Goal: Navigation & Orientation: Find specific page/section

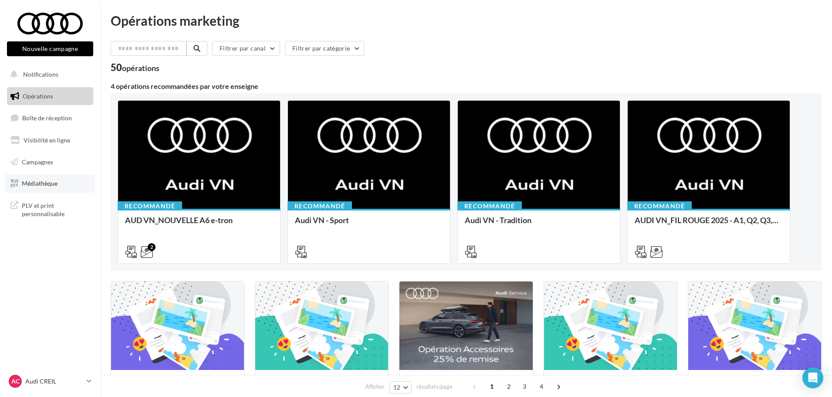
click at [38, 185] on span "Médiathèque" at bounding box center [40, 182] width 36 height 7
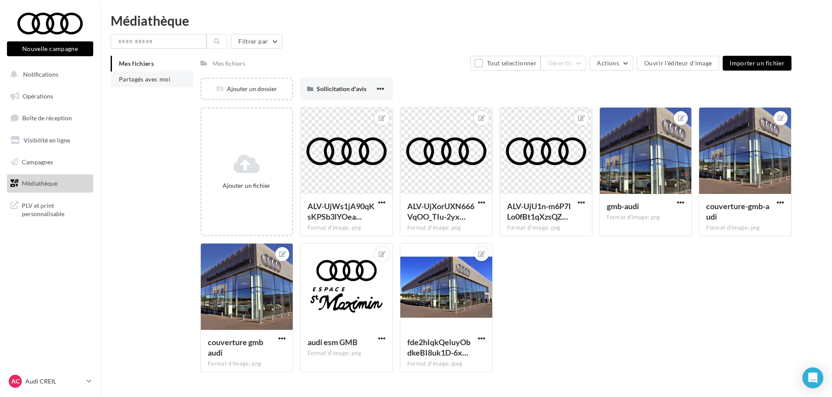
click at [124, 79] on span "Partagés avec moi" at bounding box center [144, 78] width 51 height 7
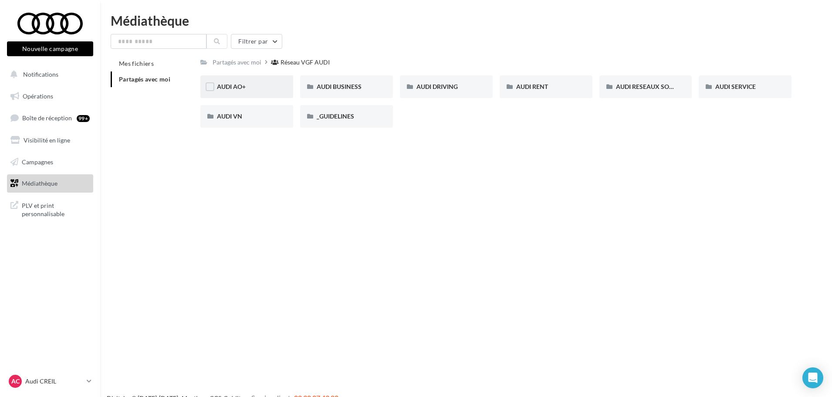
click at [248, 88] on div "AUDI AO+" at bounding box center [247, 86] width 60 height 9
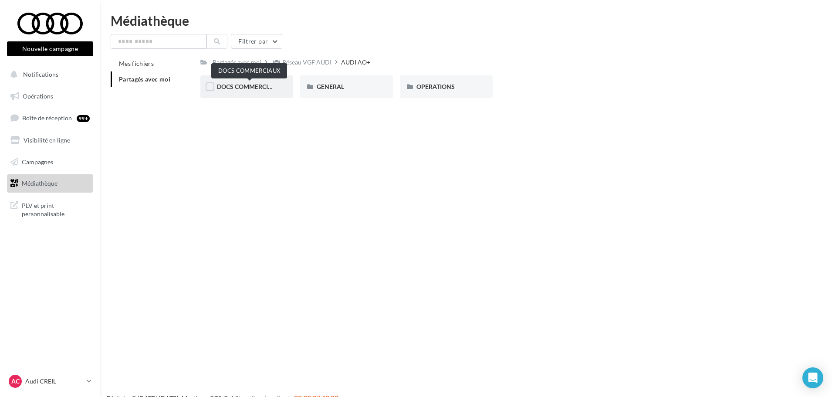
click at [275, 87] on span "DOCS COMMERCIAUX" at bounding box center [249, 86] width 64 height 7
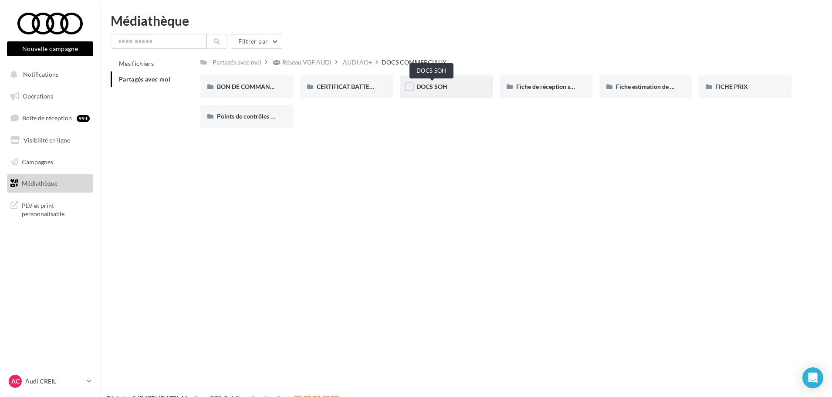
click at [431, 89] on span "DOCS SOH" at bounding box center [431, 86] width 31 height 7
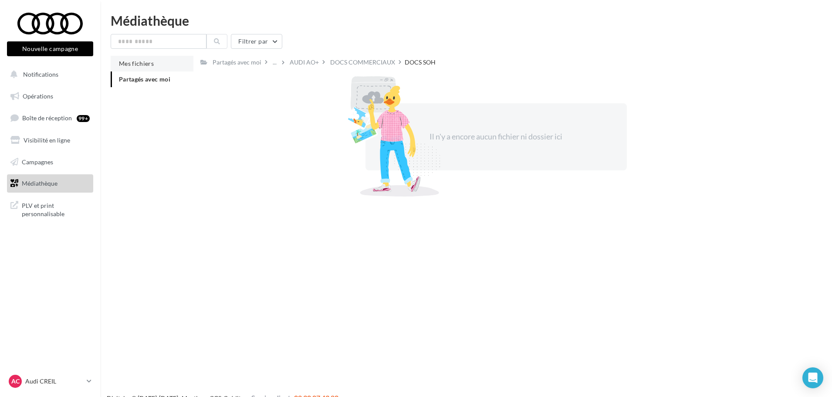
click at [136, 64] on span "Mes fichiers" at bounding box center [136, 63] width 35 height 7
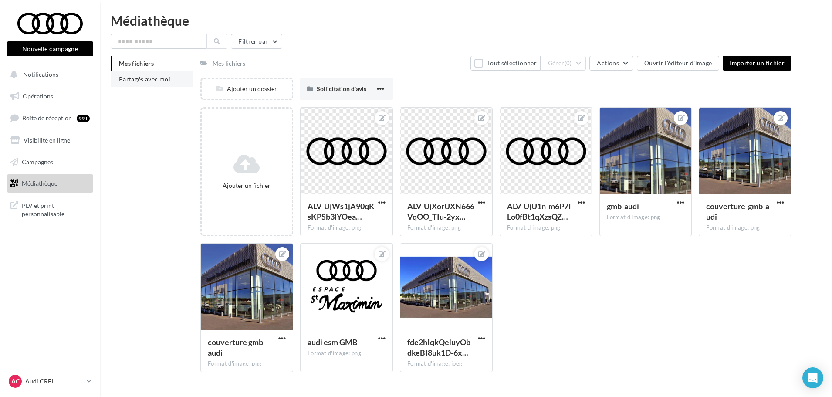
click at [147, 80] on span "Partagés avec moi" at bounding box center [144, 78] width 51 height 7
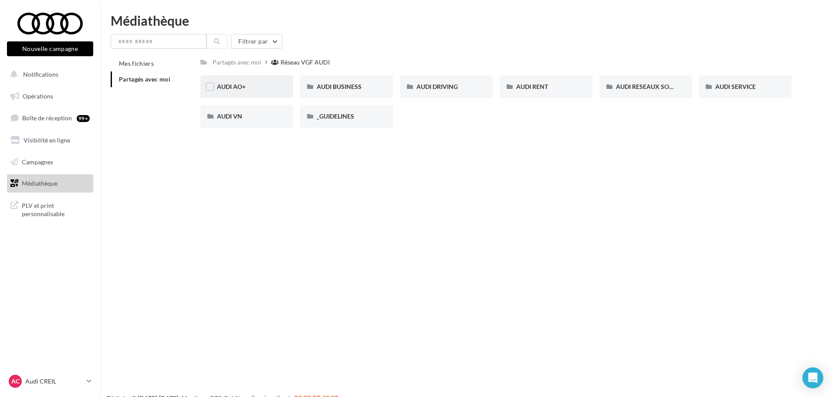
click at [240, 91] on div "AUDI AO+" at bounding box center [247, 86] width 60 height 9
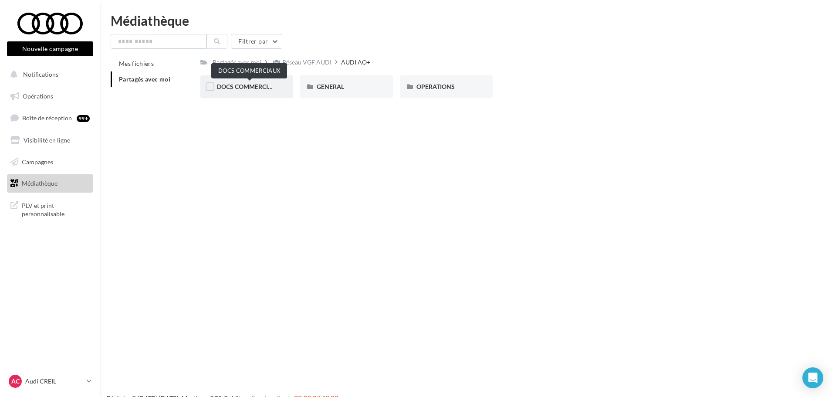
click at [255, 88] on span "DOCS COMMERCIAUX" at bounding box center [249, 86] width 64 height 7
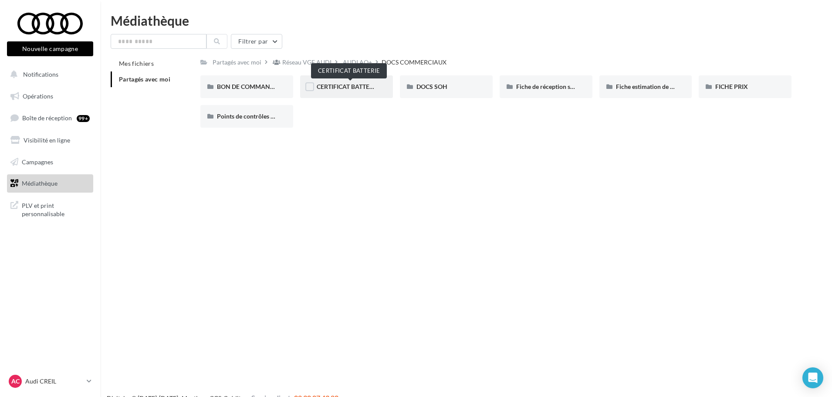
click at [342, 87] on span "CERTIFICAT BATTERIE" at bounding box center [348, 86] width 62 height 7
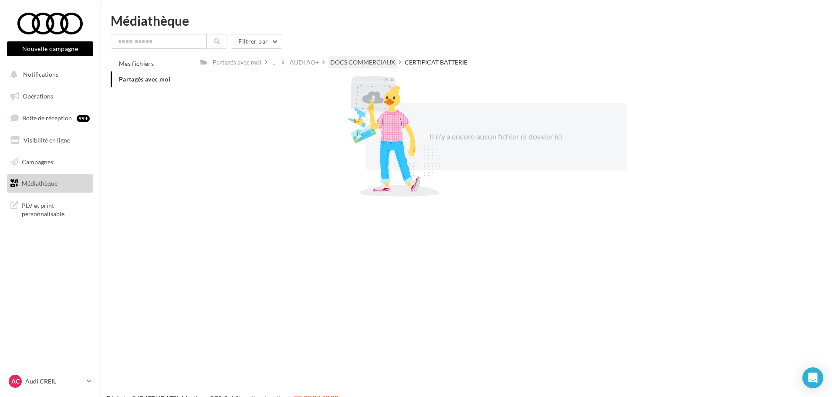
click at [355, 67] on div "DOCS COMMERCIAUX" at bounding box center [362, 62] width 68 height 13
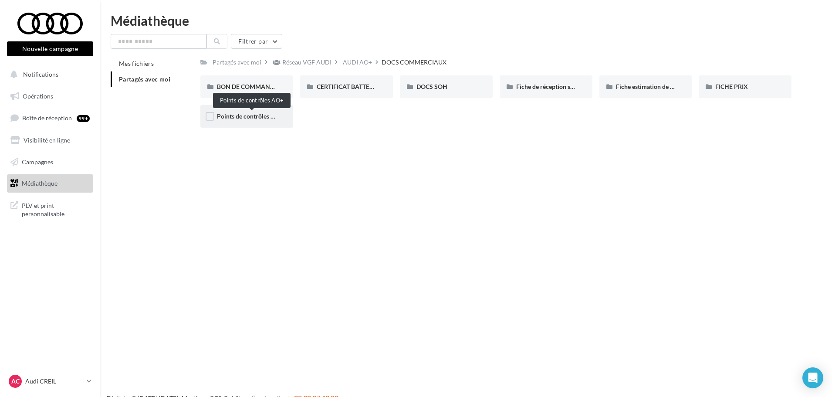
click at [247, 118] on span "Points de contrôles AO+" at bounding box center [250, 115] width 66 height 7
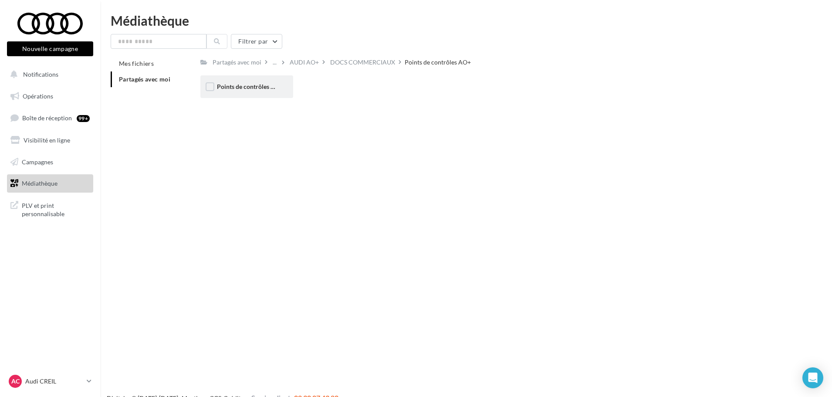
click at [234, 92] on div "Points de contrôles AO+" at bounding box center [246, 86] width 93 height 23
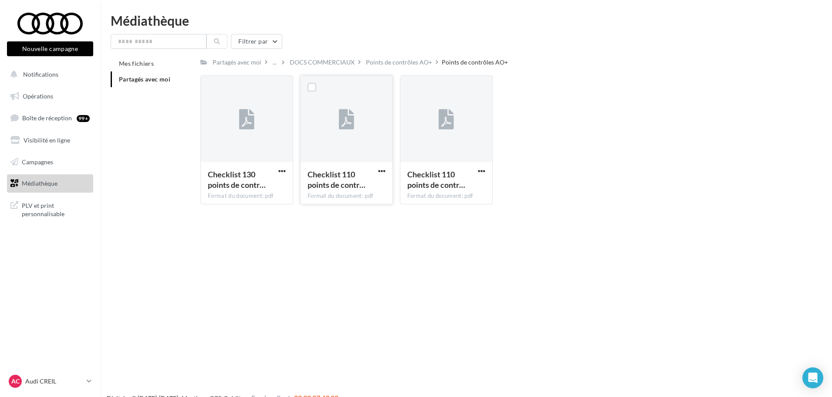
click at [365, 139] on div at bounding box center [347, 119] width 92 height 87
click at [402, 62] on div "Points de contrôles AO+" at bounding box center [399, 62] width 66 height 9
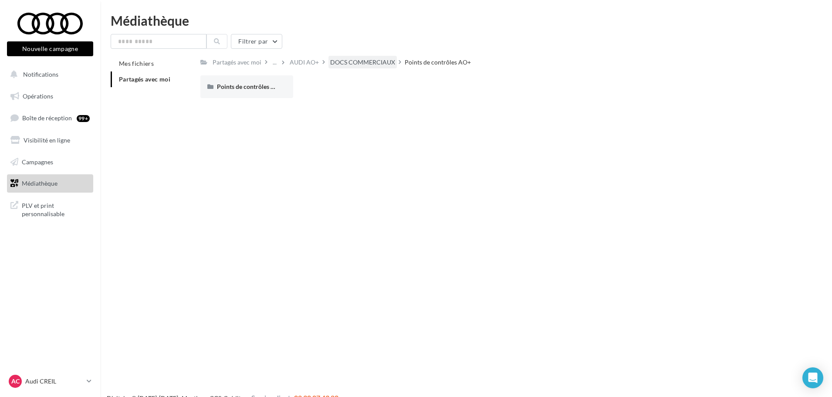
click at [357, 68] on div "DOCS COMMERCIAUX" at bounding box center [362, 62] width 68 height 13
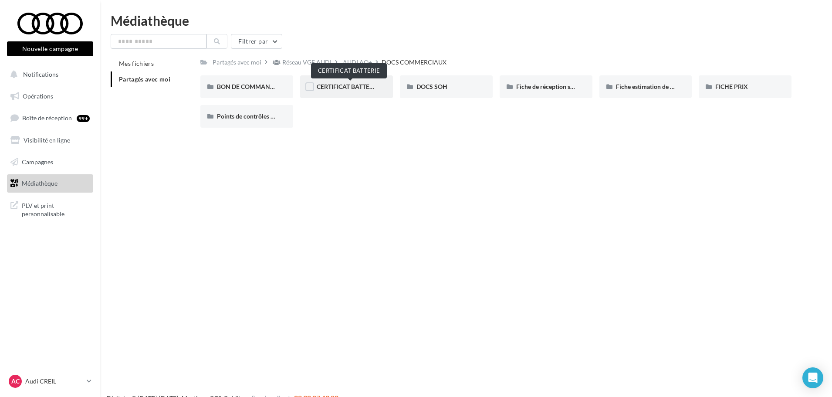
click at [365, 88] on span "CERTIFICAT BATTERIE" at bounding box center [348, 86] width 62 height 7
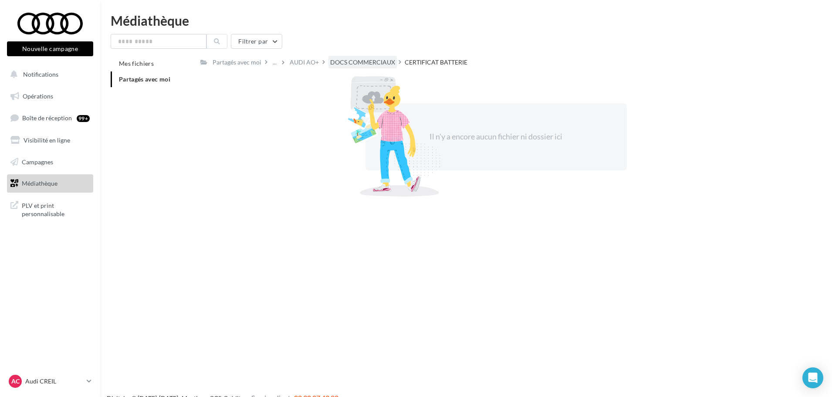
click at [371, 64] on div "DOCS COMMERCIAUX" at bounding box center [362, 62] width 65 height 9
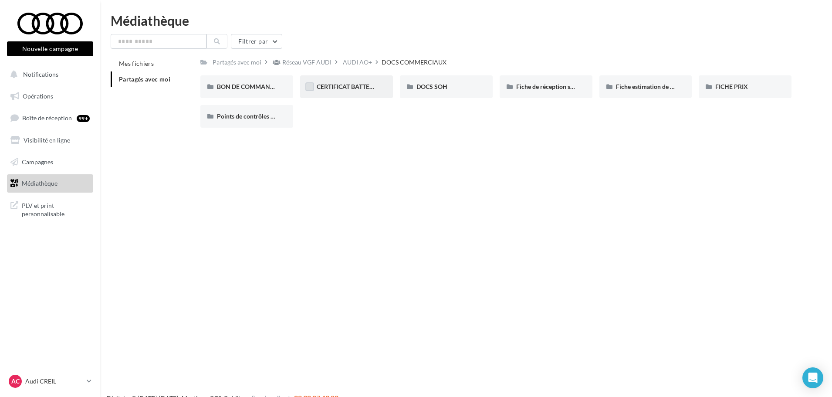
click at [309, 87] on label at bounding box center [309, 86] width 9 height 9
click at [371, 84] on span "CERTIFICAT BATTERIE" at bounding box center [348, 86] width 62 height 7
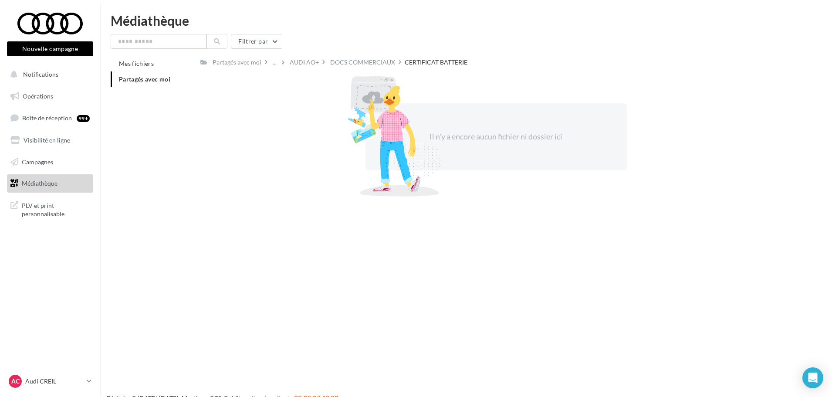
click at [378, 122] on div at bounding box center [391, 136] width 100 height 121
click at [369, 95] on div at bounding box center [391, 136] width 100 height 121
drag, startPoint x: 380, startPoint y: 143, endPoint x: 375, endPoint y: 143, distance: 5.2
click at [378, 143] on div at bounding box center [391, 136] width 100 height 121
click at [43, 123] on link "Boîte de réception 99+" at bounding box center [50, 117] width 90 height 19
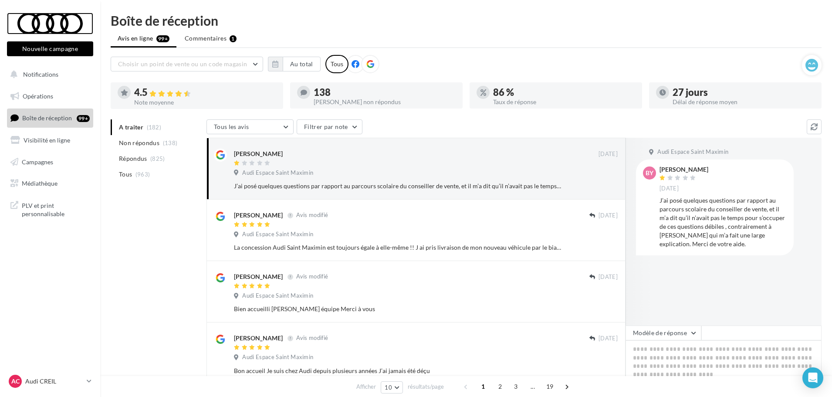
click at [56, 24] on div at bounding box center [50, 24] width 70 height 22
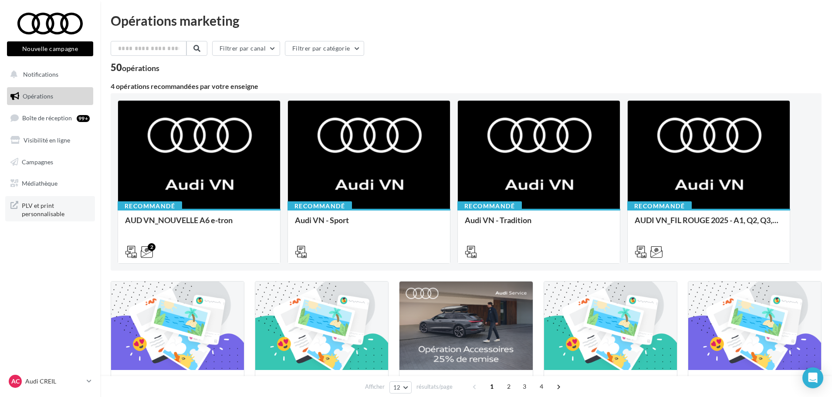
click at [38, 214] on span "PLV et print personnalisable" at bounding box center [56, 208] width 68 height 19
